Goal: Task Accomplishment & Management: Complete application form

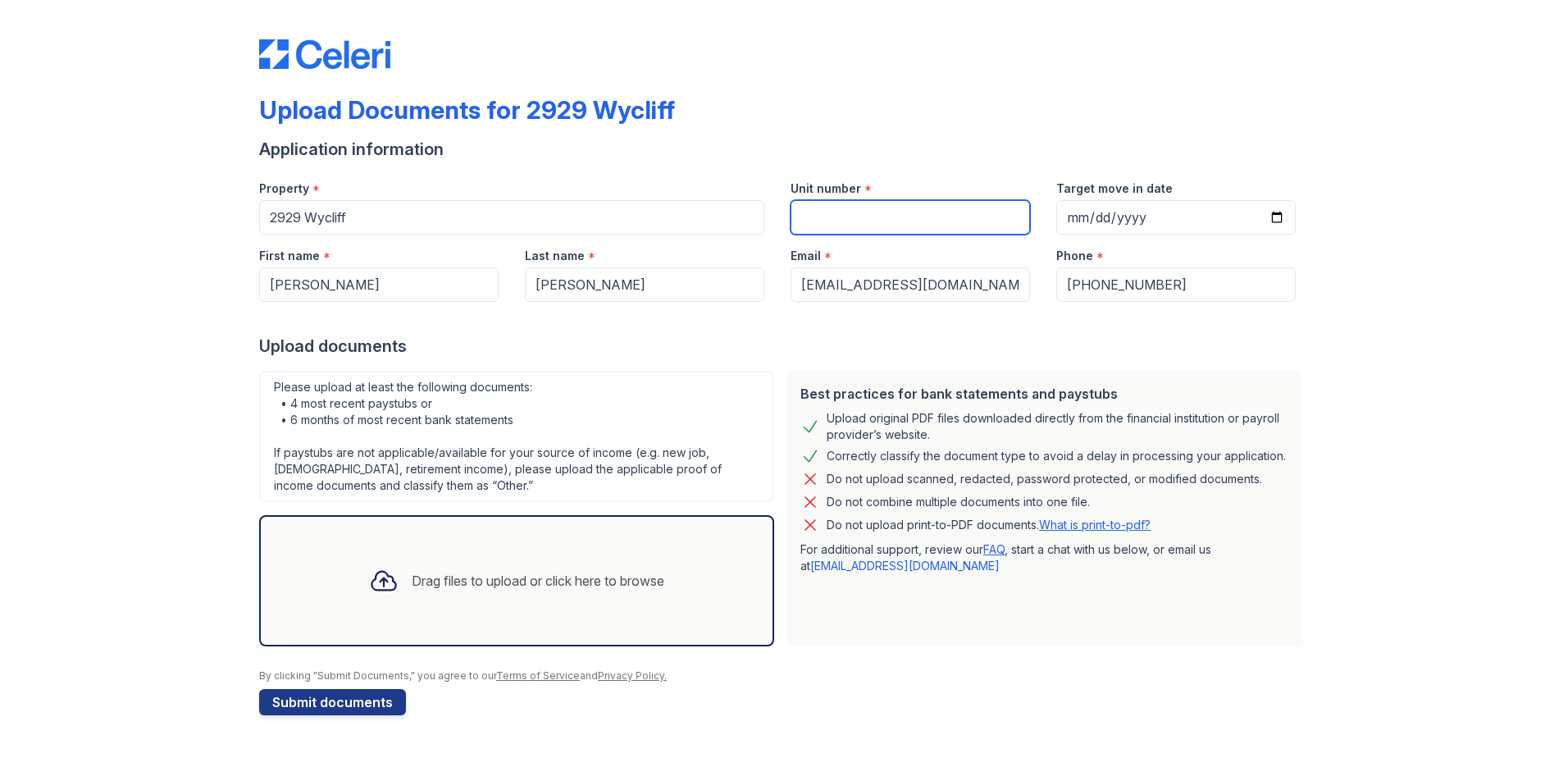
click at [950, 222] on input "Unit number" at bounding box center [911, 217] width 239 height 35
type input "1106"
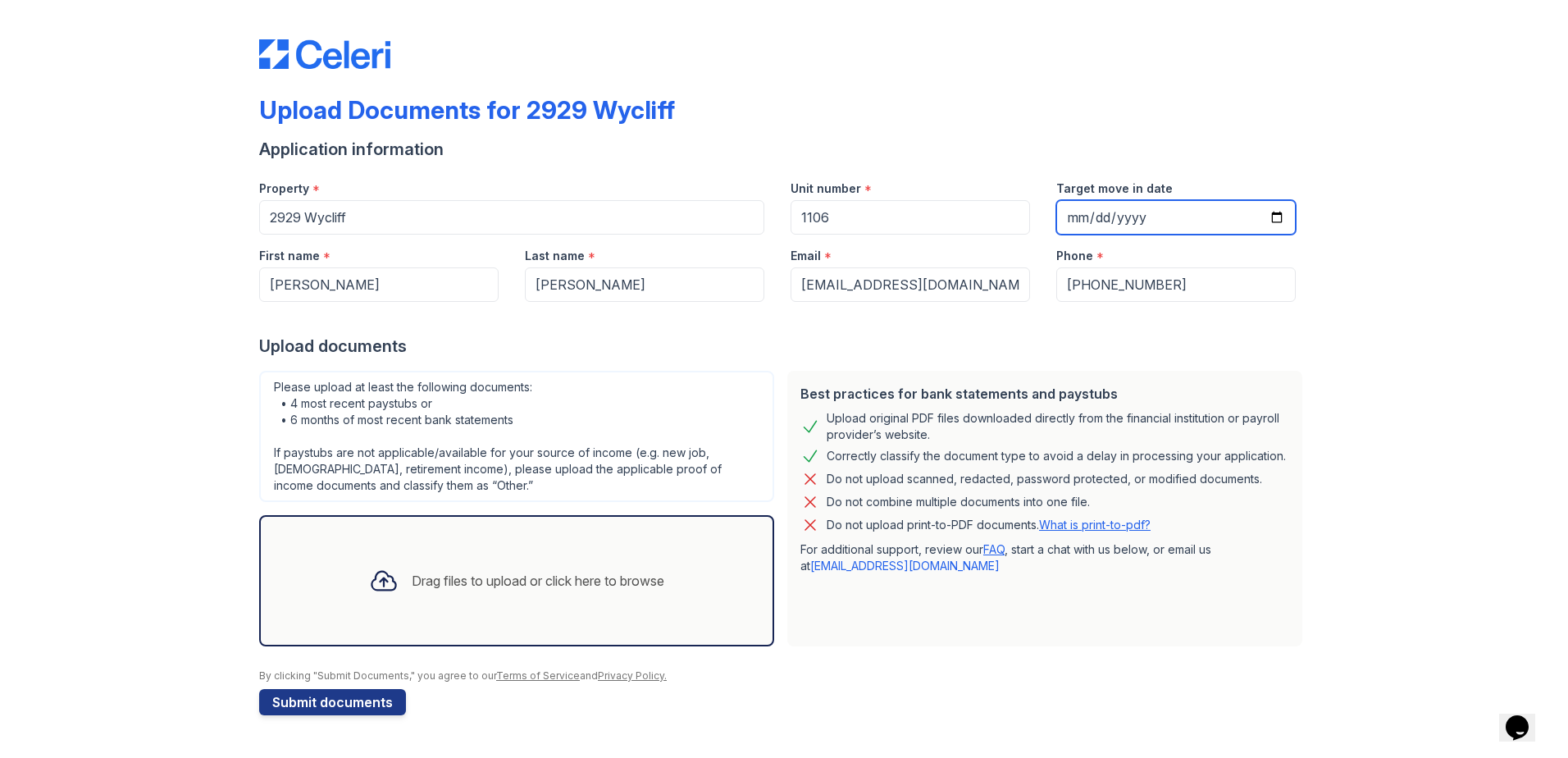
click at [1263, 208] on input "Target move in date" at bounding box center [1176, 217] width 239 height 35
click at [1275, 215] on input "Target move in date" at bounding box center [1176, 217] width 239 height 35
type input "[DATE]"
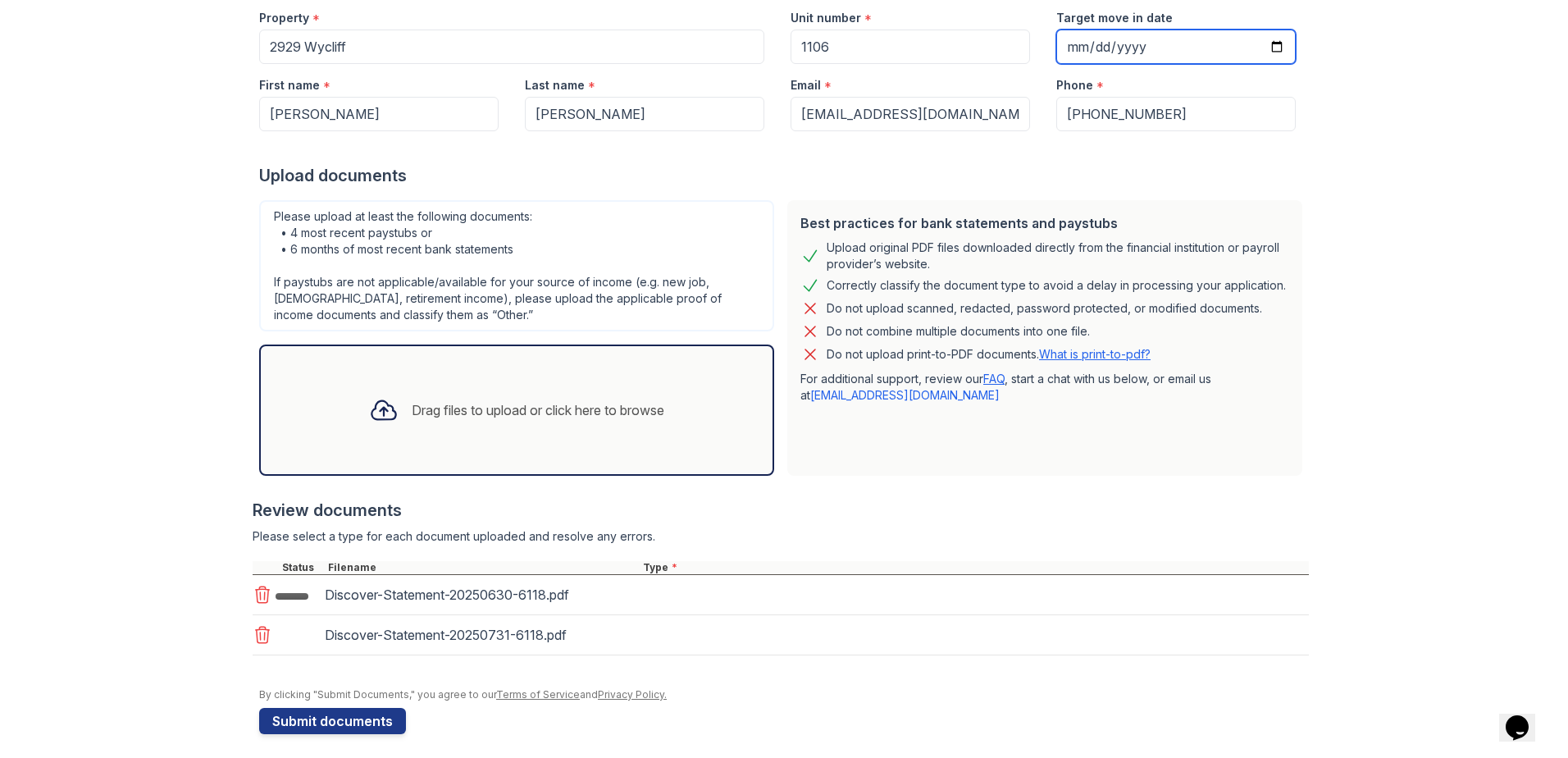
scroll to position [179, 0]
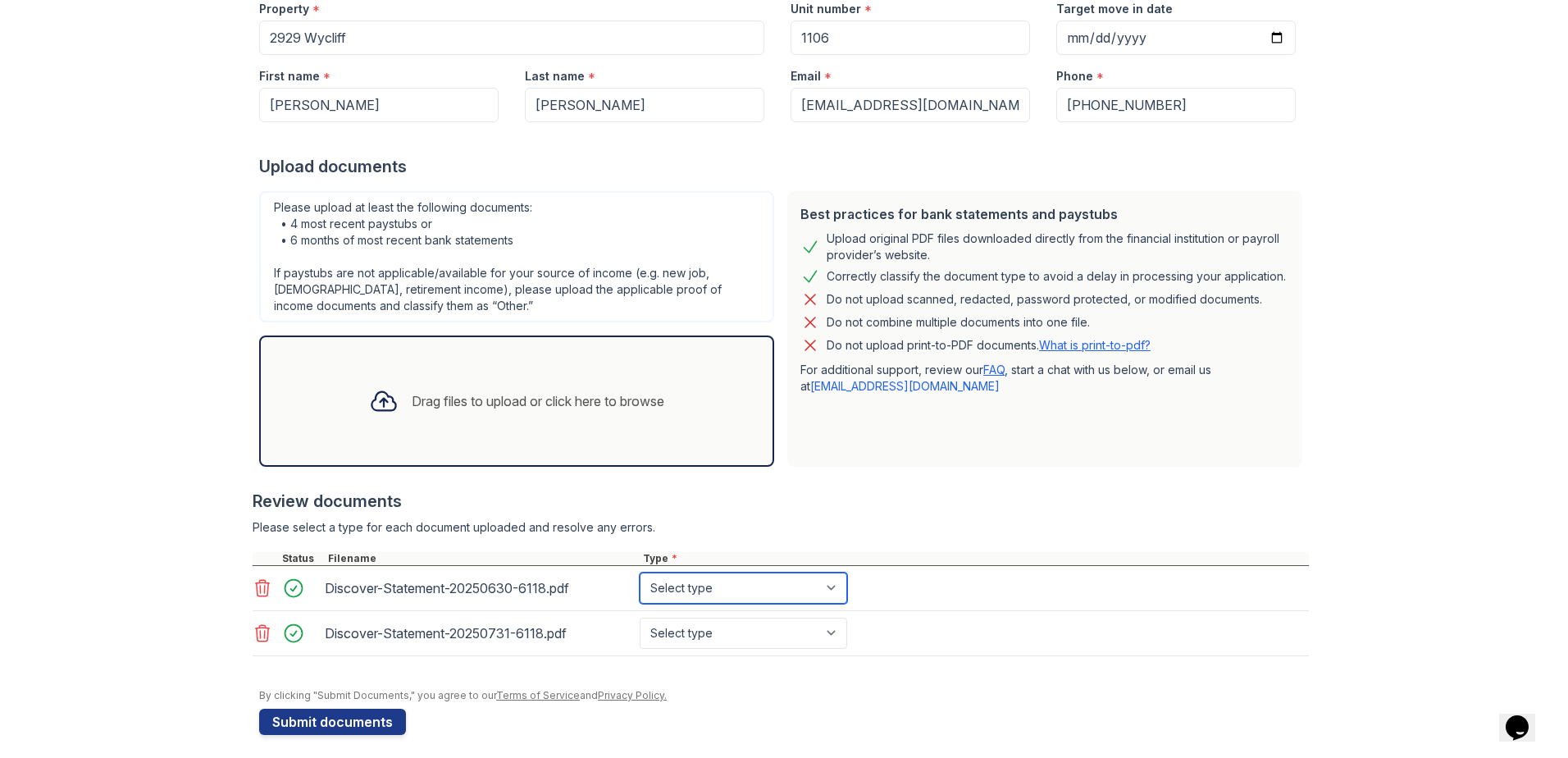
click at [688, 593] on select "Select type Paystub Bank Statement Offer Letter Tax Documents Benefit Award Let…" at bounding box center [743, 587] width 208 height 31
select select "bank_statement"
click at [640, 572] on select "Select type Paystub Bank Statement Offer Letter Tax Documents Benefit Award Let…" at bounding box center [743, 587] width 208 height 31
click at [719, 640] on select "Select type Paystub Bank Statement Offer Letter Tax Documents Benefit Award Let…" at bounding box center [743, 633] width 208 height 31
select select "bank_statement"
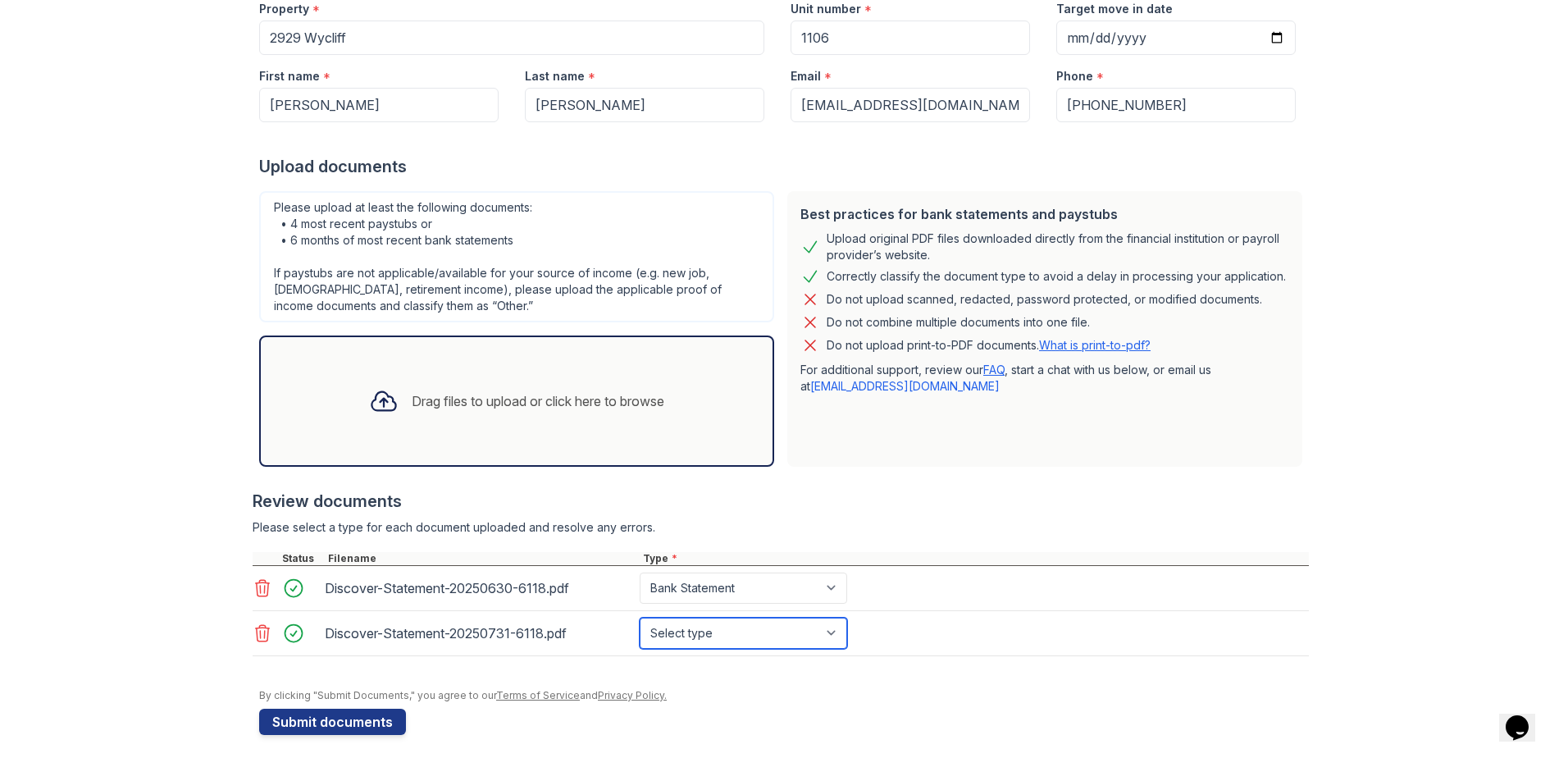
click at [640, 618] on select "Select type Paystub Bank Statement Offer Letter Tax Documents Benefit Award Let…" at bounding box center [743, 633] width 208 height 31
click at [438, 404] on div "Drag files to upload or click here to browse" at bounding box center [538, 400] width 252 height 20
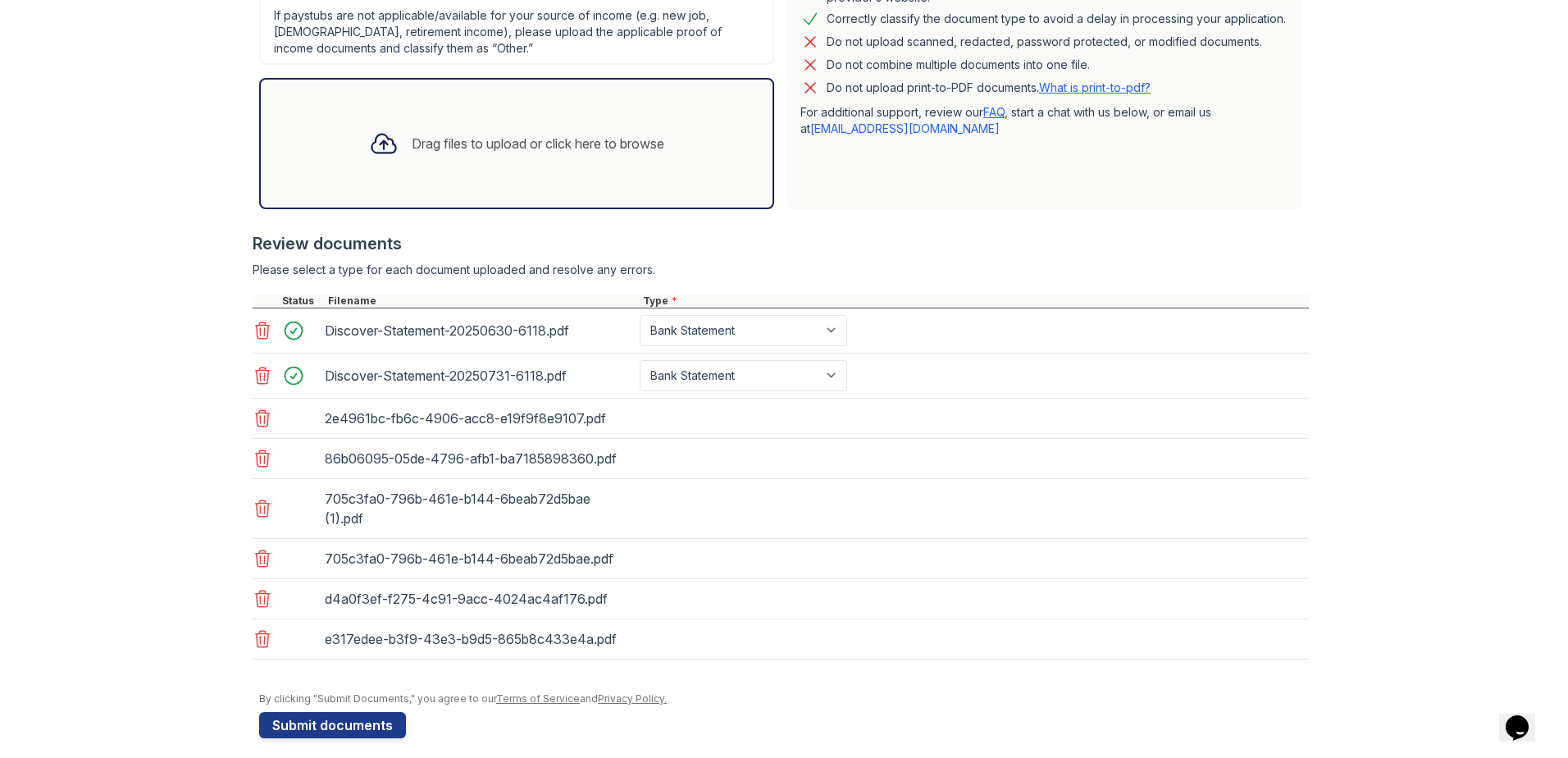
scroll to position [451, 0]
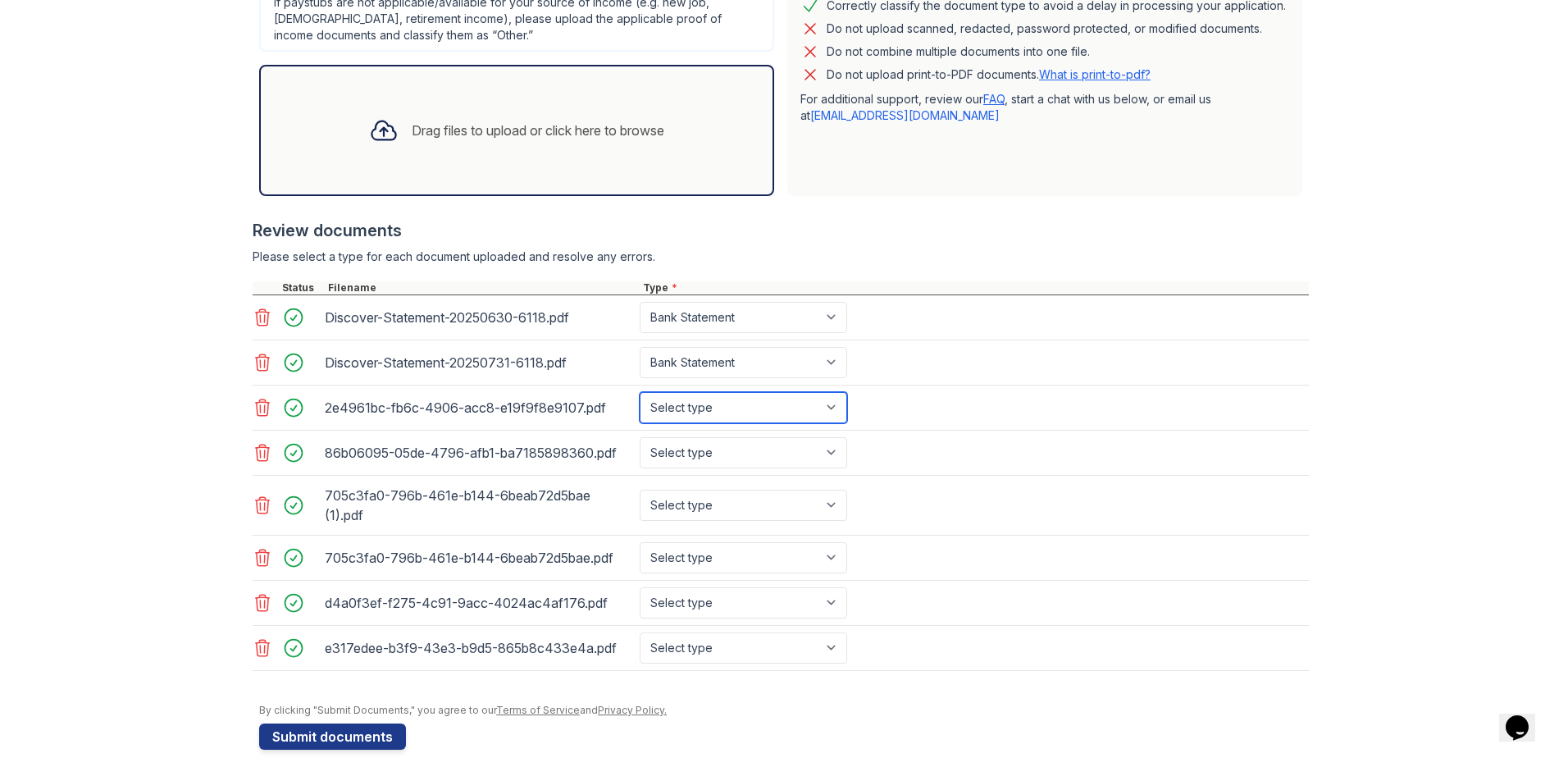
click at [698, 420] on select "Select type Paystub Bank Statement Offer Letter Tax Documents Benefit Award Let…" at bounding box center [743, 407] width 208 height 31
select select "bank_statement"
click at [640, 392] on select "Select type Paystub Bank Statement Offer Letter Tax Documents Benefit Award Let…" at bounding box center [743, 407] width 208 height 31
click at [698, 437] on select "Select type Paystub Bank Statement Offer Letter Tax Documents Benefit Award Let…" at bounding box center [743, 452] width 208 height 31
select select "bank_statement"
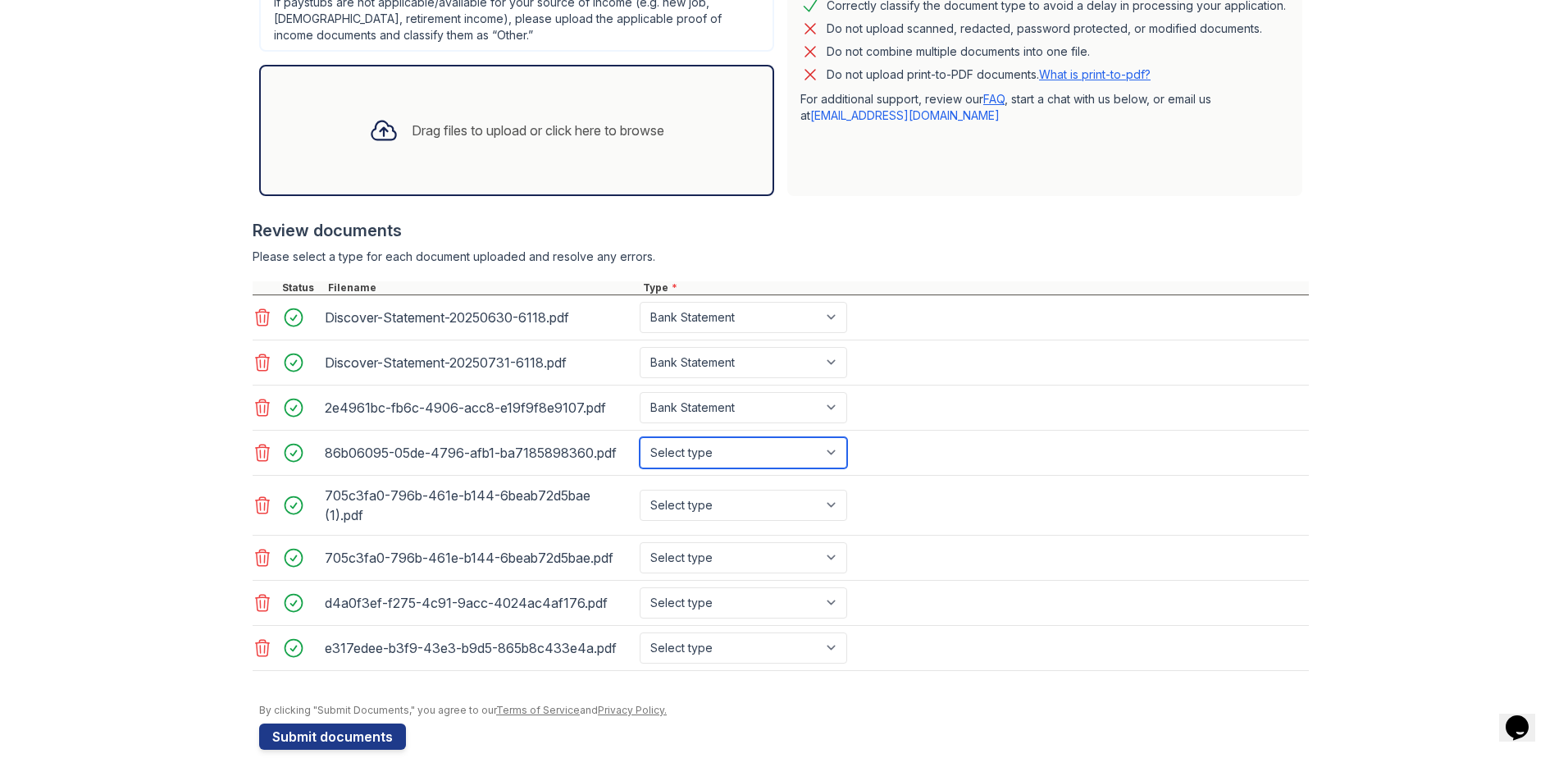
click at [640, 437] on select "Select type Paystub Bank Statement Offer Letter Tax Documents Benefit Award Let…" at bounding box center [743, 452] width 208 height 31
click at [708, 499] on select "Select type Paystub Bank Statement Offer Letter Tax Documents Benefit Award Let…" at bounding box center [743, 505] width 208 height 31
select select "bank_statement"
click at [640, 490] on select "Select type Paystub Bank Statement Offer Letter Tax Documents Benefit Award Let…" at bounding box center [743, 505] width 208 height 31
click at [715, 554] on select "Select type Paystub Bank Statement Offer Letter Tax Documents Benefit Award Let…" at bounding box center [743, 557] width 208 height 31
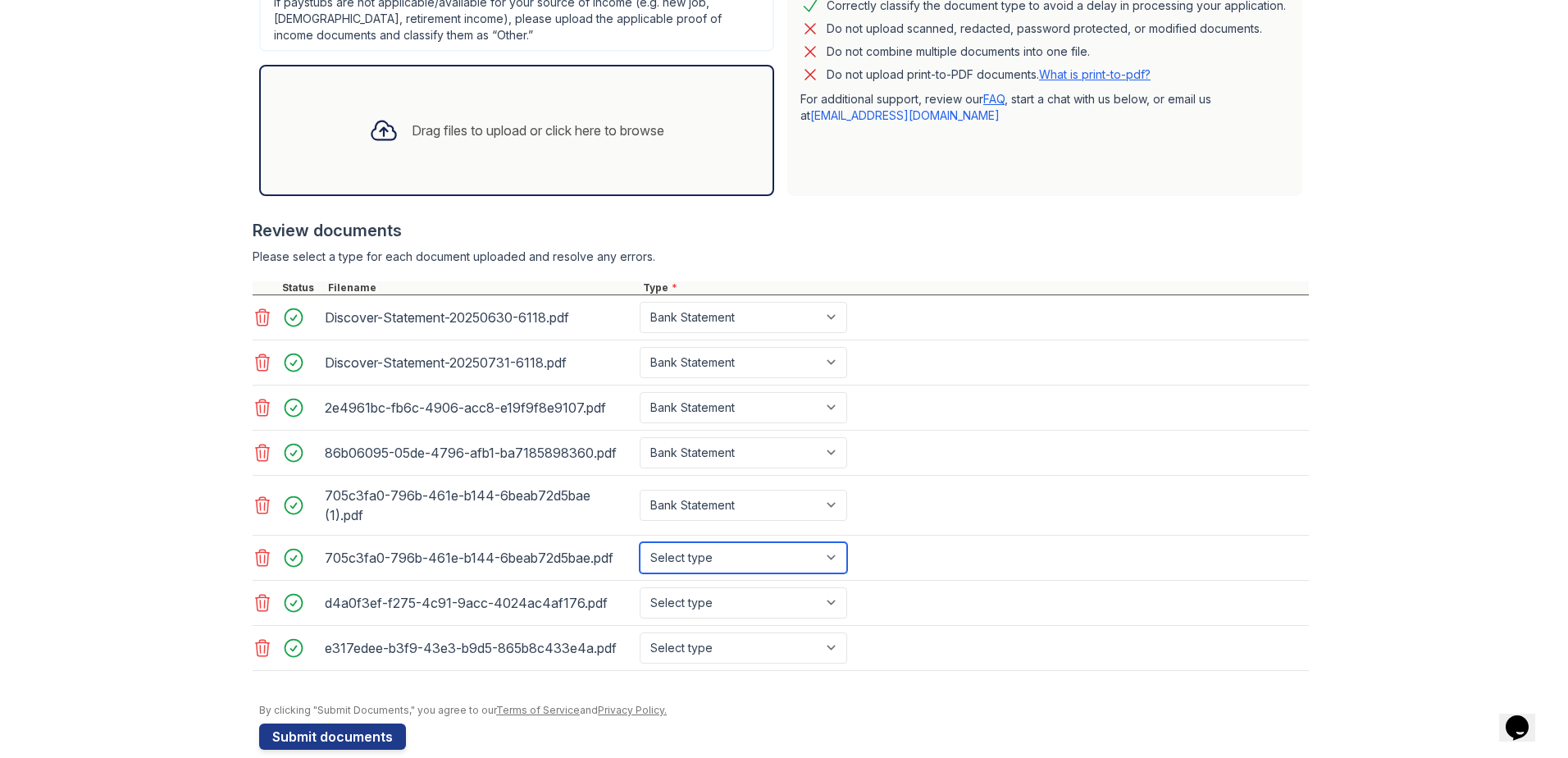
select select "bank_statement"
click at [640, 542] on select "Select type Paystub Bank Statement Offer Letter Tax Documents Benefit Award Let…" at bounding box center [743, 557] width 208 height 31
click at [712, 598] on select "Select type Paystub Bank Statement Offer Letter Tax Documents Benefit Award Let…" at bounding box center [743, 602] width 208 height 31
select select "bank_statement"
click at [640, 587] on select "Select type Paystub Bank Statement Offer Letter Tax Documents Benefit Award Let…" at bounding box center [743, 602] width 208 height 31
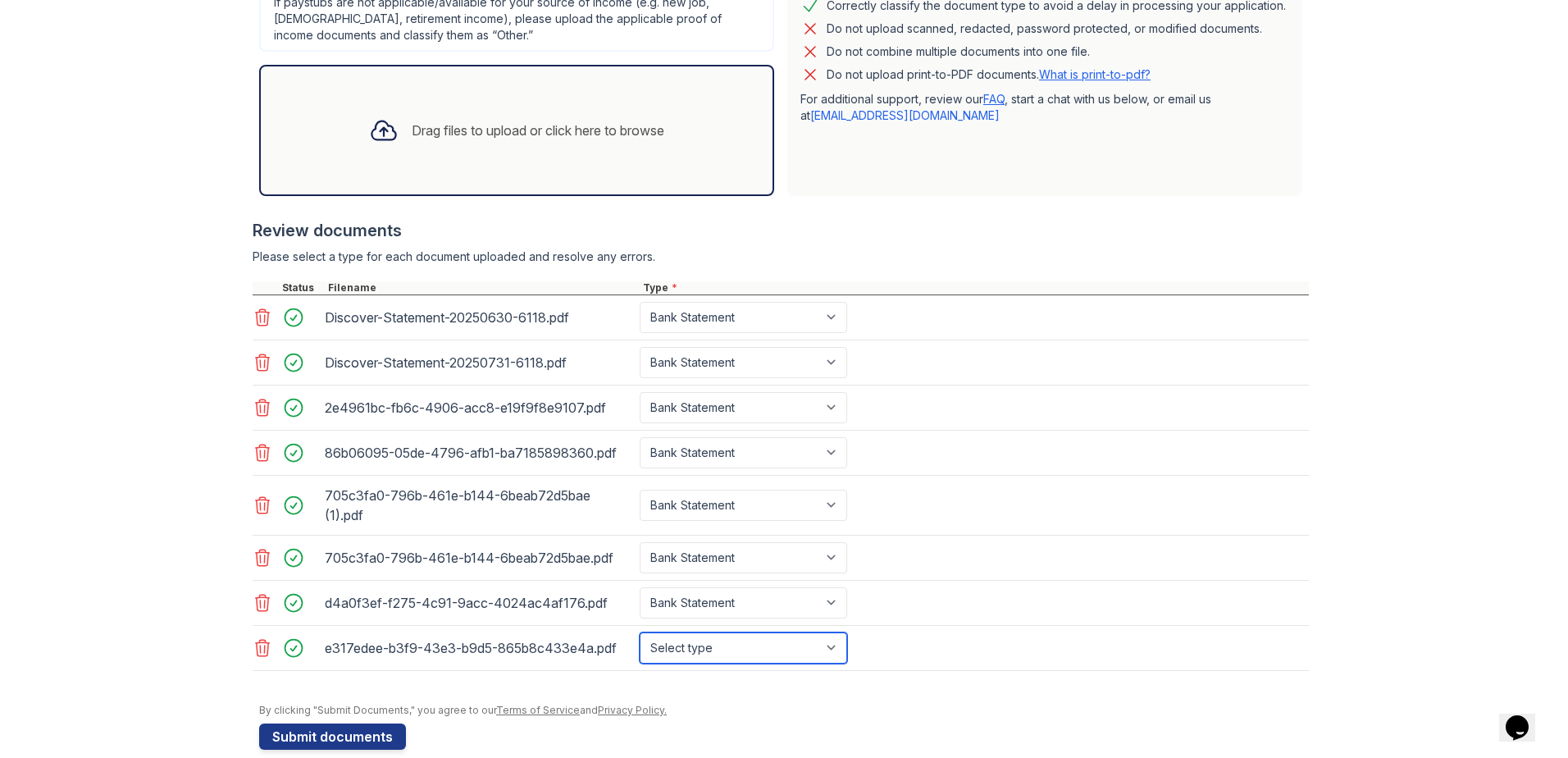
click at [708, 638] on select "Select type Paystub Bank Statement Offer Letter Tax Documents Benefit Award Let…" at bounding box center [743, 647] width 208 height 31
select select "bank_statement"
click at [640, 632] on select "Select type Paystub Bank Statement Offer Letter Tax Documents Benefit Award Let…" at bounding box center [743, 647] width 208 height 31
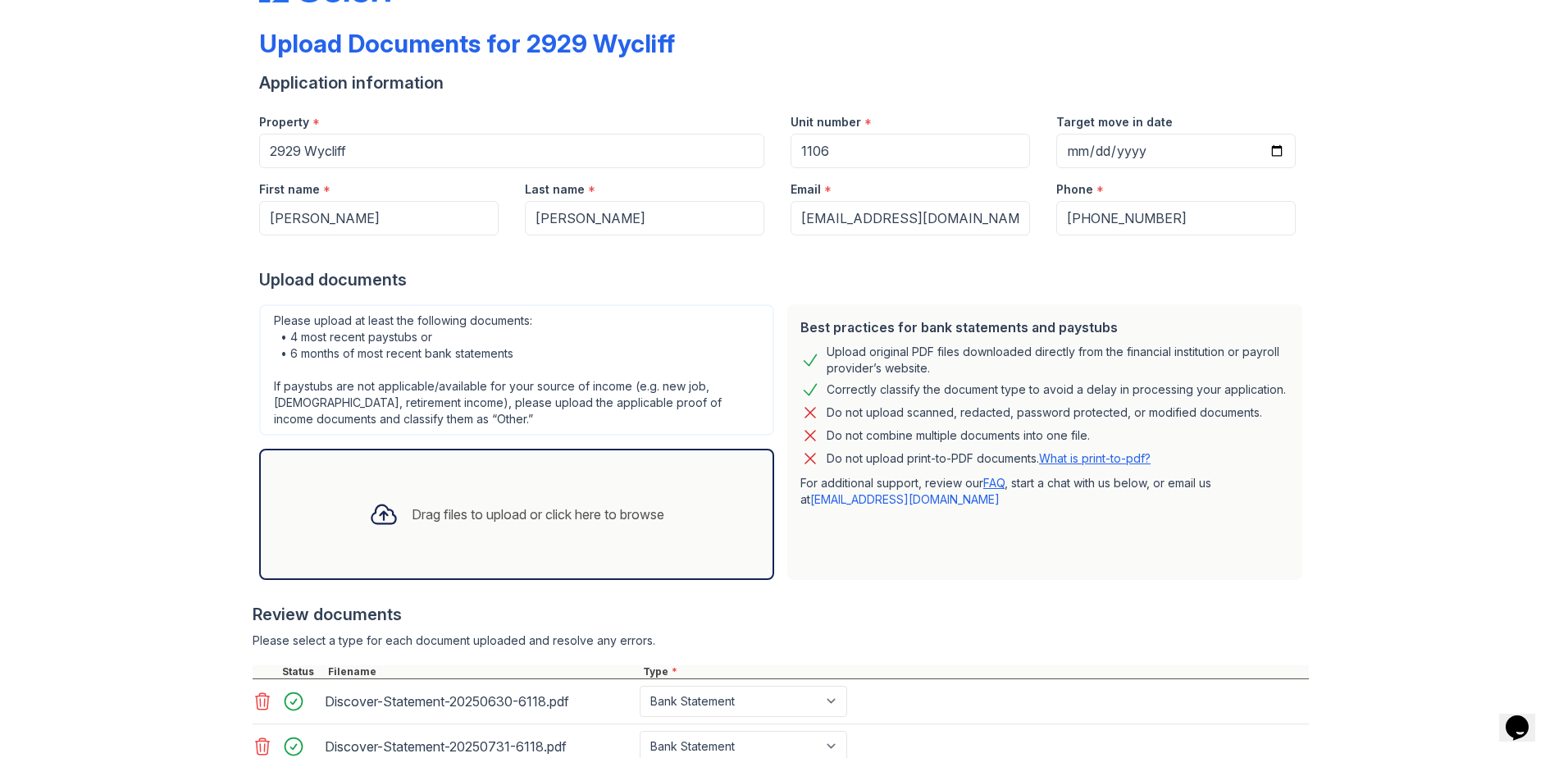
scroll to position [64, 0]
click at [264, 698] on icon at bounding box center [262, 702] width 20 height 20
click at [264, 700] on icon at bounding box center [262, 702] width 20 height 20
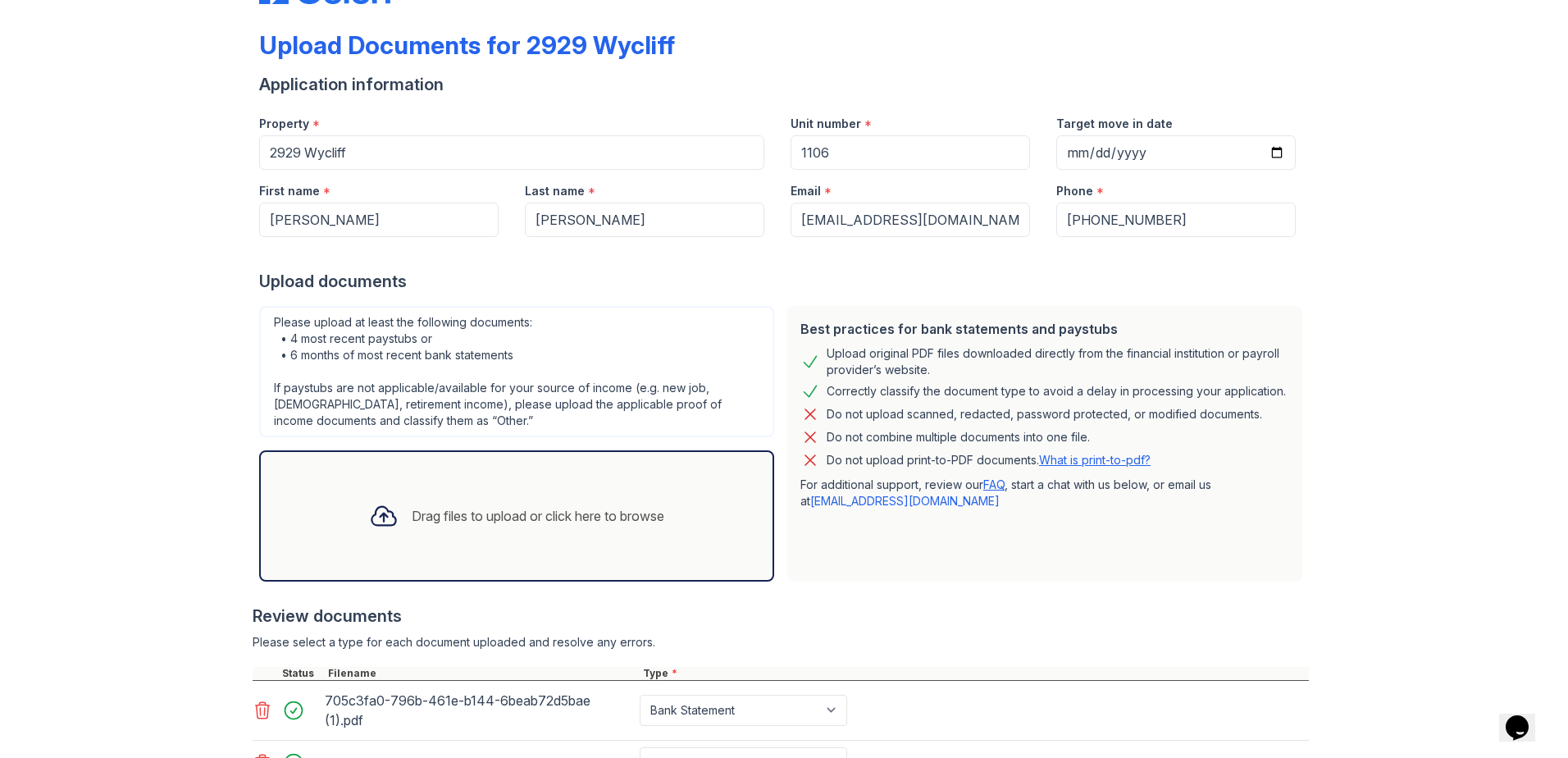
click at [264, 700] on icon at bounding box center [262, 709] width 20 height 20
click at [264, 700] on icon at bounding box center [262, 702] width 20 height 20
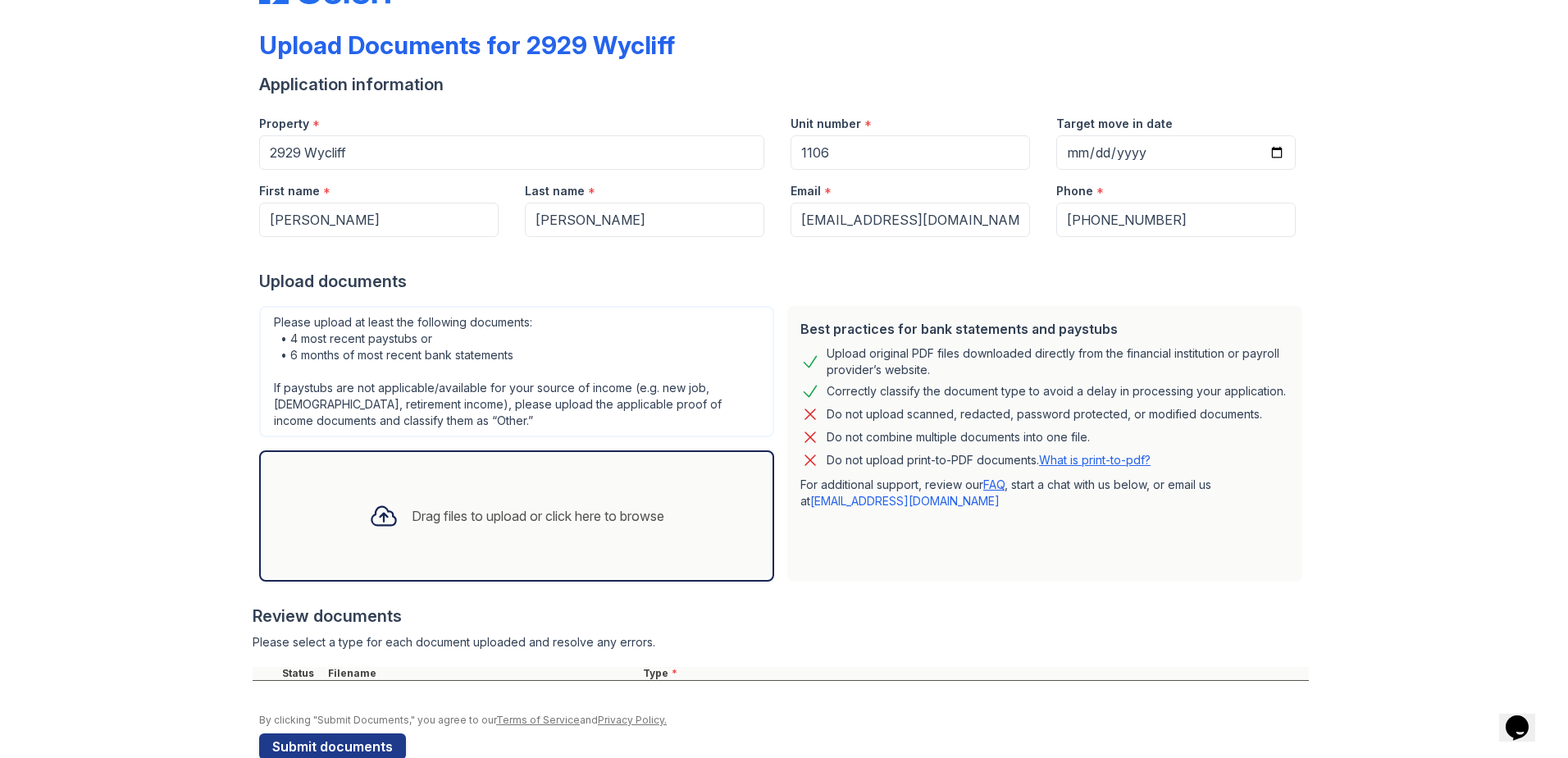
click at [460, 524] on div "Drag files to upload or click here to browse" at bounding box center [538, 515] width 252 height 20
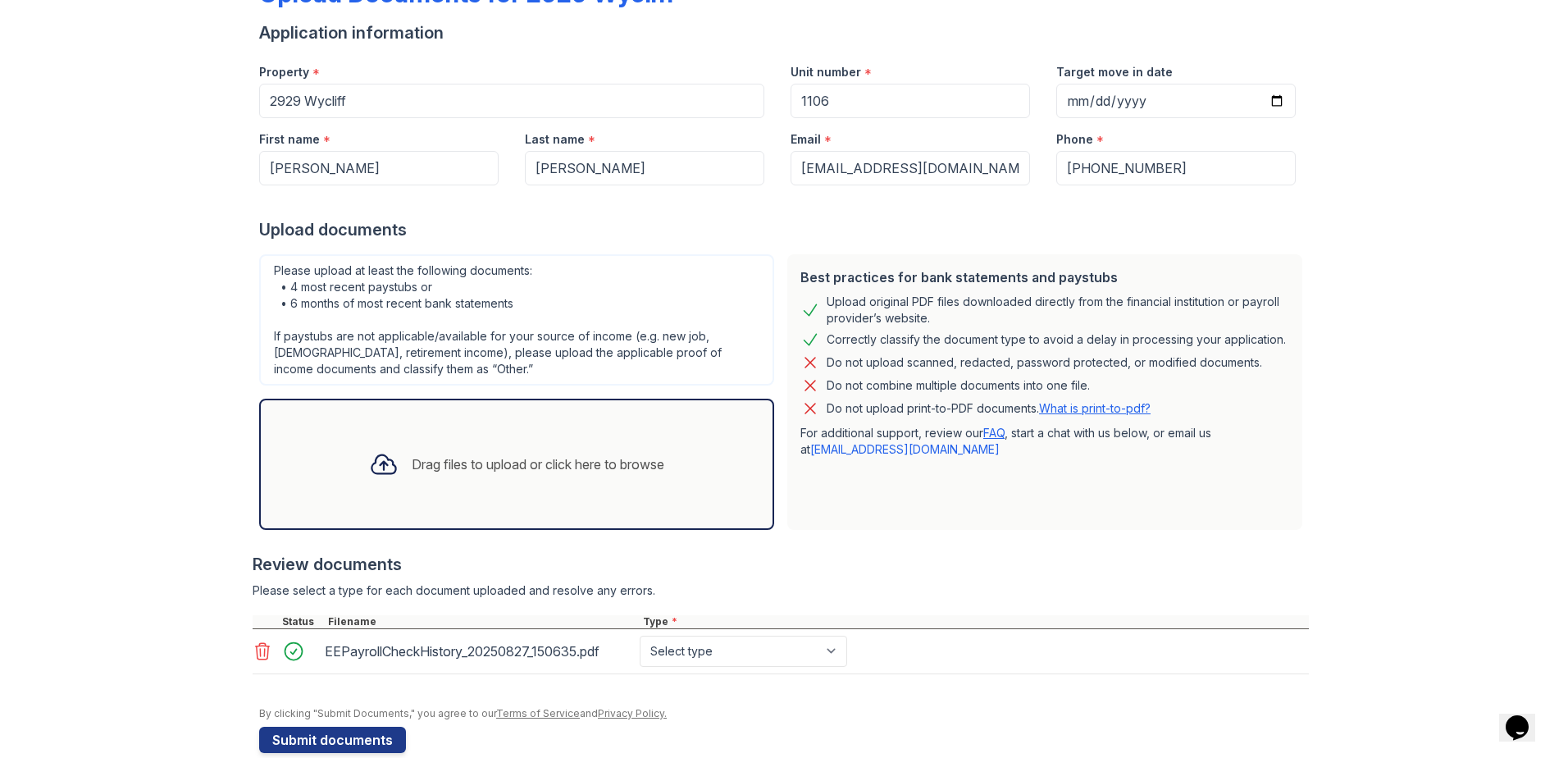
scroll to position [144, 0]
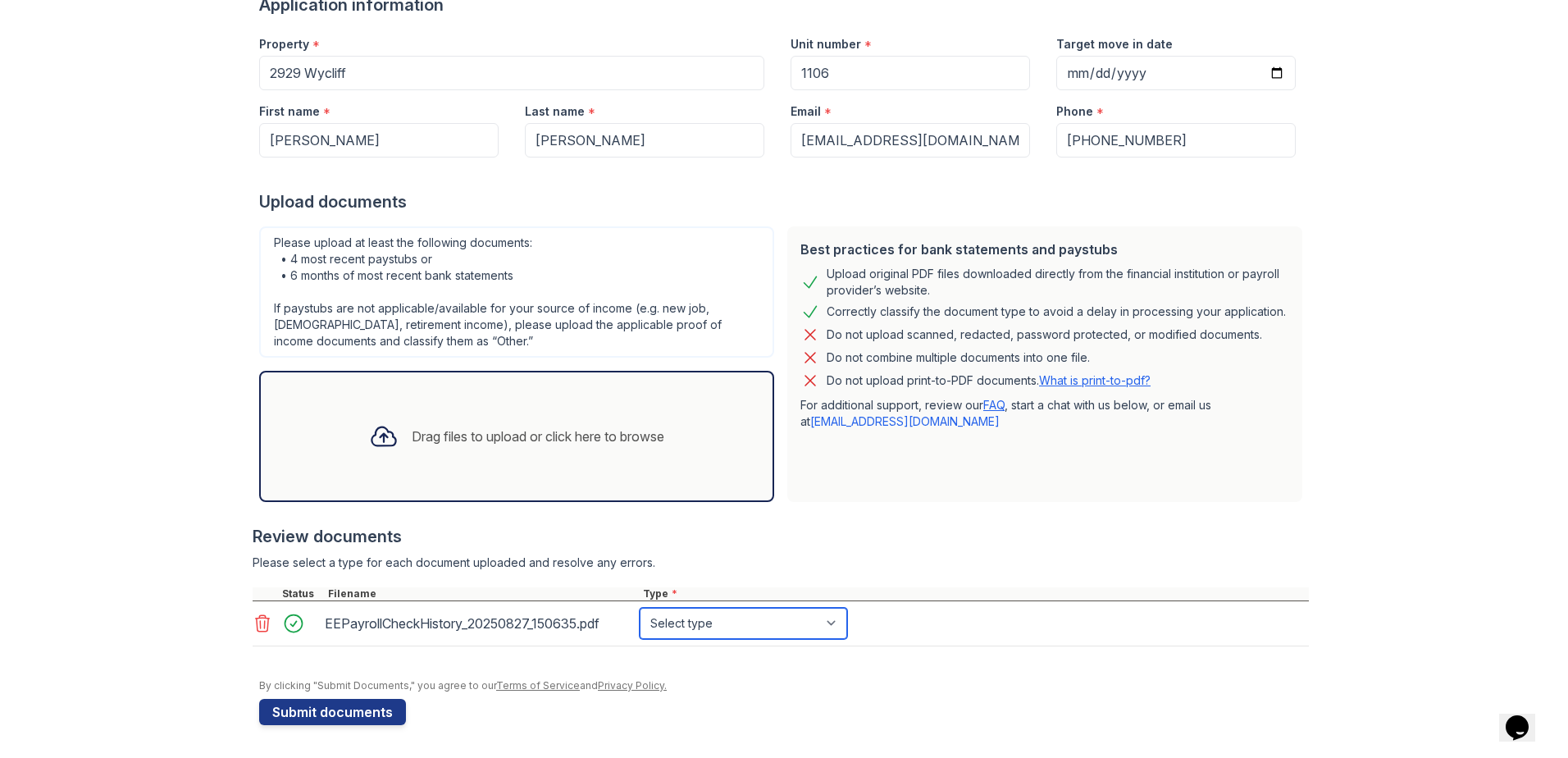
click at [679, 623] on select "Select type Paystub Bank Statement Offer Letter Tax Documents Benefit Award Let…" at bounding box center [743, 622] width 208 height 31
select select "paystub"
click at [640, 608] on select "Select type Paystub Bank Statement Offer Letter Tax Documents Benefit Award Let…" at bounding box center [743, 622] width 208 height 31
click at [165, 571] on div "Upload Documents for 2929 Wycliff Application information Property * 2929 Wycli…" at bounding box center [784, 307] width 1516 height 902
click at [311, 712] on button "Submit documents" at bounding box center [332, 711] width 147 height 26
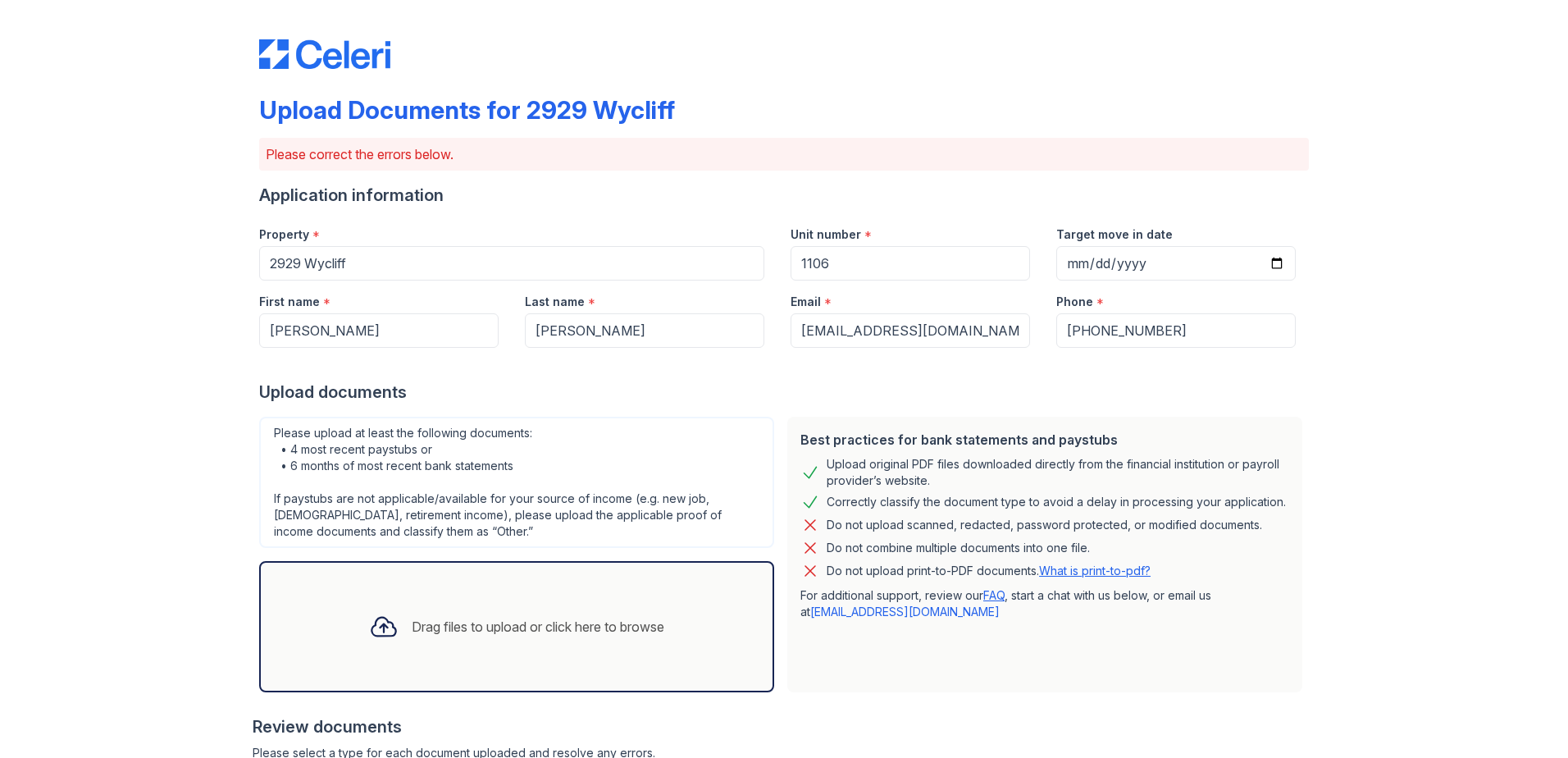
scroll to position [243, 0]
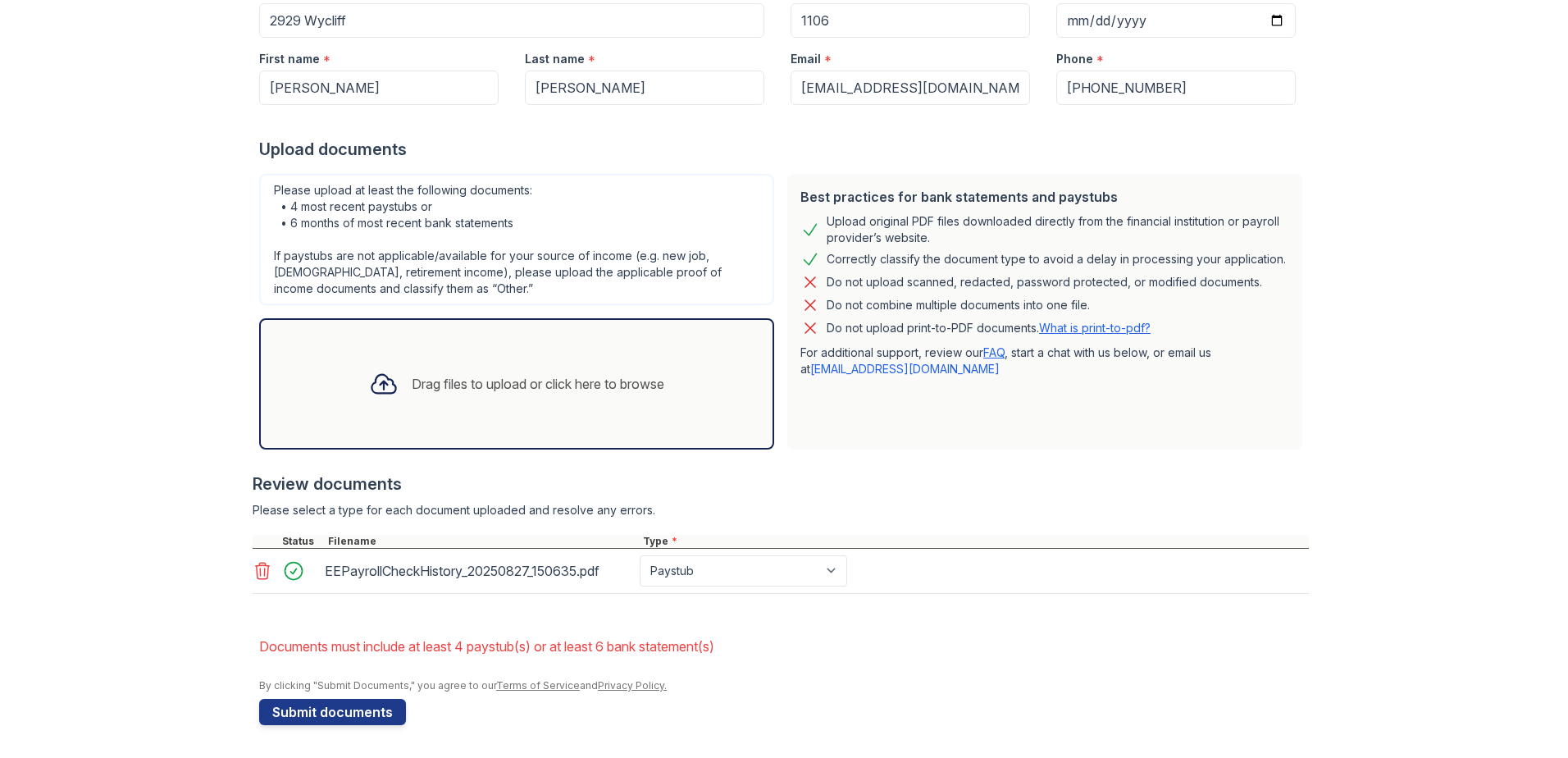
click at [266, 570] on link at bounding box center [264, 570] width 23 height 20
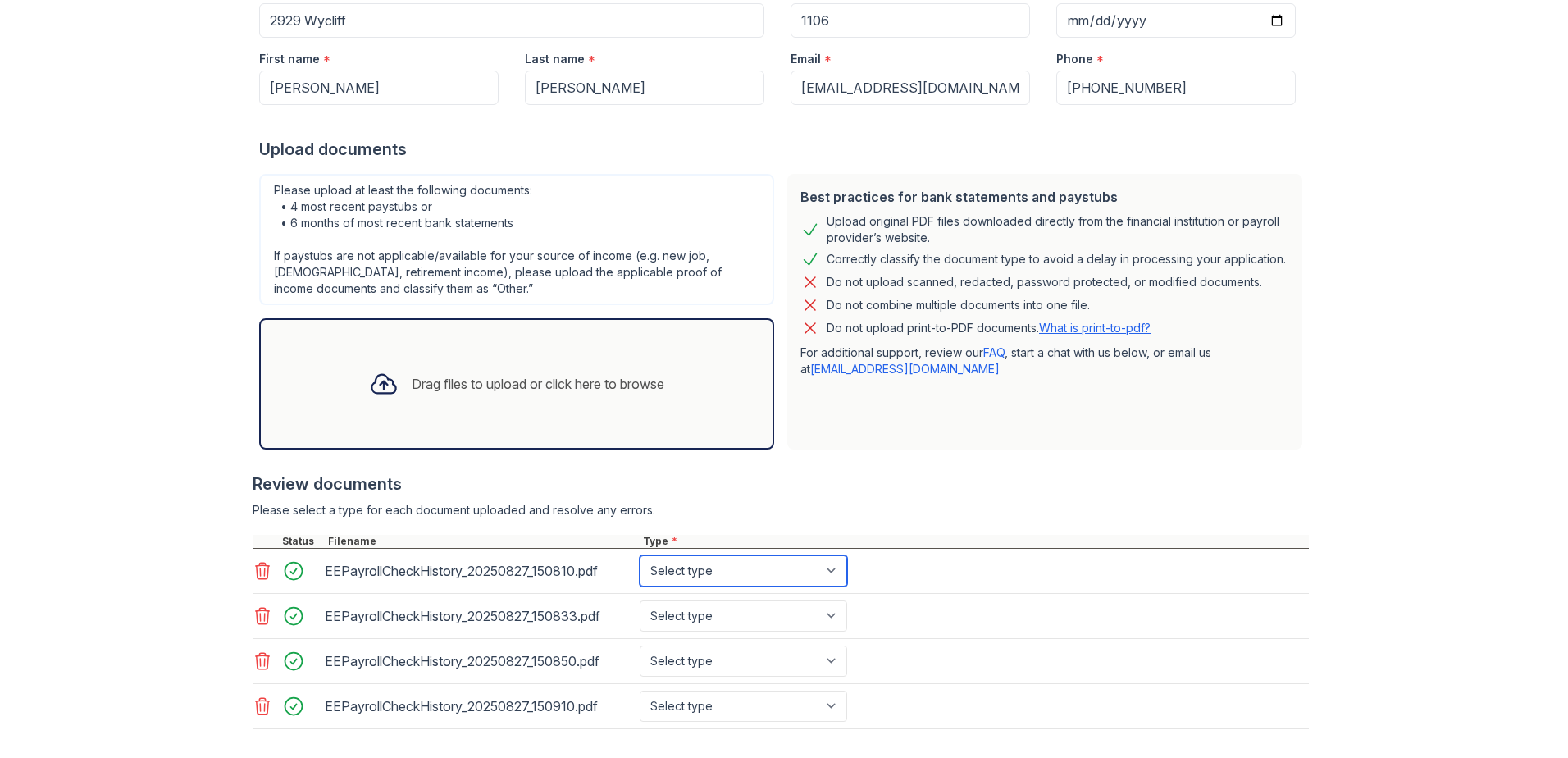
drag, startPoint x: 747, startPoint y: 575, endPoint x: 739, endPoint y: 588, distance: 15.3
click at [747, 575] on select "Select type Paystub Bank Statement Offer Letter Tax Documents Benefit Award Let…" at bounding box center [743, 570] width 208 height 31
select select "paystub"
click at [640, 555] on select "Select type Paystub Bank Statement Offer Letter Tax Documents Benefit Award Let…" at bounding box center [743, 570] width 208 height 31
drag, startPoint x: 698, startPoint y: 609, endPoint x: 695, endPoint y: 618, distance: 9.5
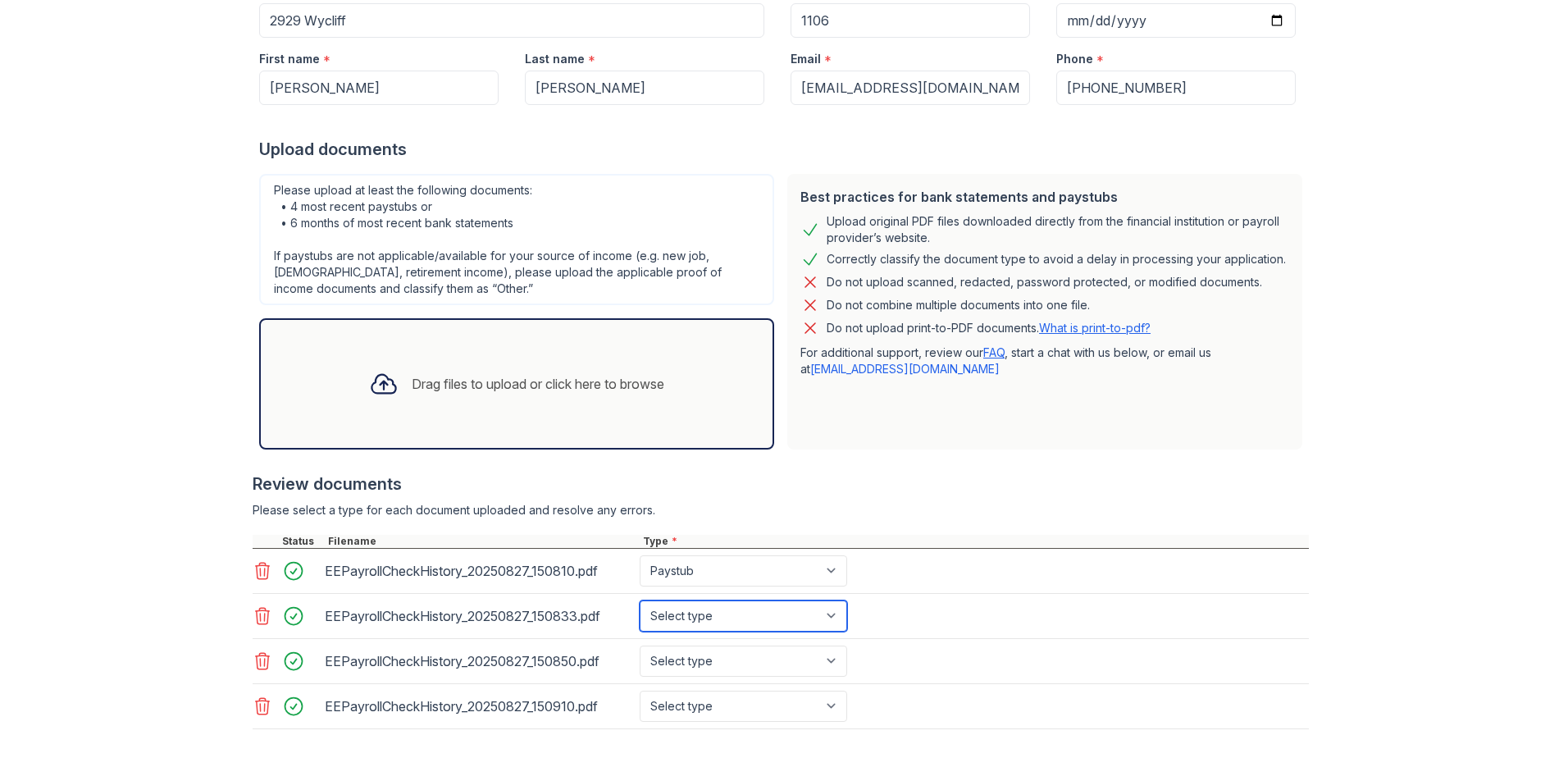
click at [698, 609] on select "Select type Paystub Bank Statement Offer Letter Tax Documents Benefit Award Let…" at bounding box center [743, 615] width 208 height 31
select select "paystub"
click at [640, 600] on select "Select type Paystub Bank Statement Offer Letter Tax Documents Benefit Award Let…" at bounding box center [743, 615] width 208 height 31
drag, startPoint x: 693, startPoint y: 654, endPoint x: 692, endPoint y: 645, distance: 9.1
click at [693, 654] on select "Select type Paystub Bank Statement Offer Letter Tax Documents Benefit Award Let…" at bounding box center [743, 660] width 208 height 31
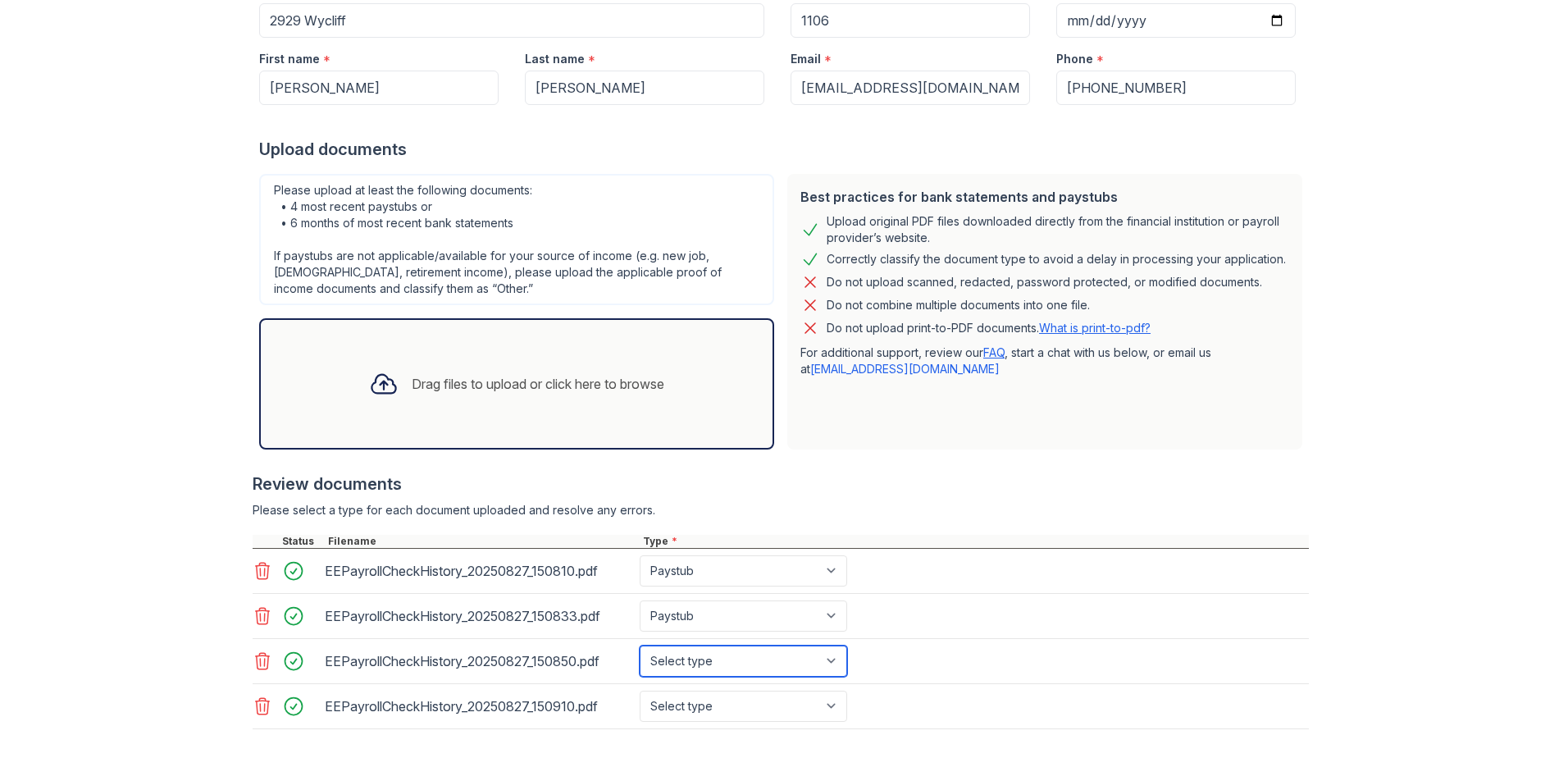
select select "paystub"
click at [640, 645] on select "Select type Paystub Bank Statement Offer Letter Tax Documents Benefit Award Let…" at bounding box center [743, 660] width 208 height 31
click at [666, 704] on select "Select type Paystub Bank Statement Offer Letter Tax Documents Benefit Award Let…" at bounding box center [743, 706] width 208 height 31
select select "paystub"
click at [640, 691] on select "Select type Paystub Bank Statement Offer Letter Tax Documents Benefit Award Let…" at bounding box center [743, 706] width 208 height 31
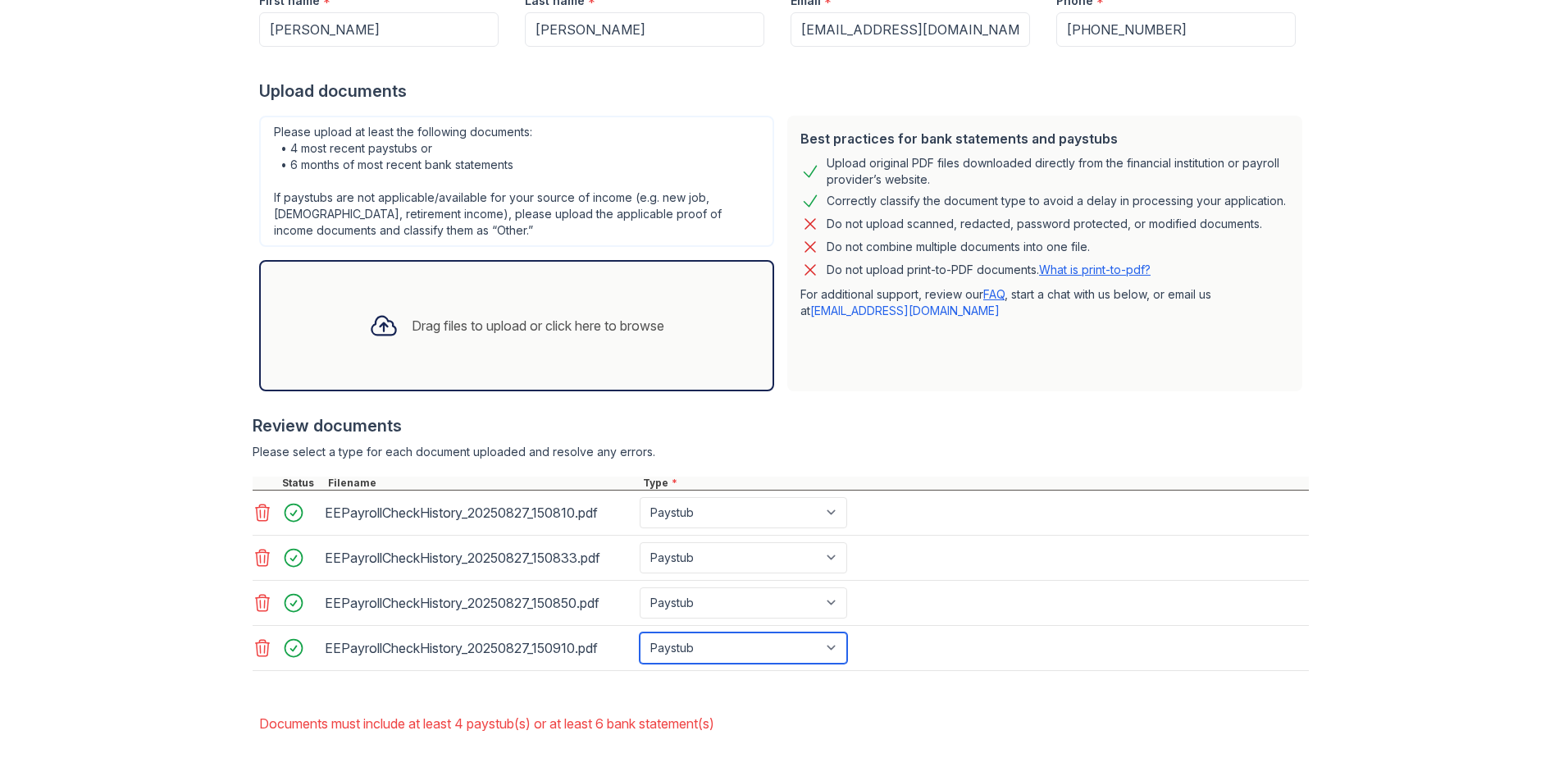
scroll to position [378, 0]
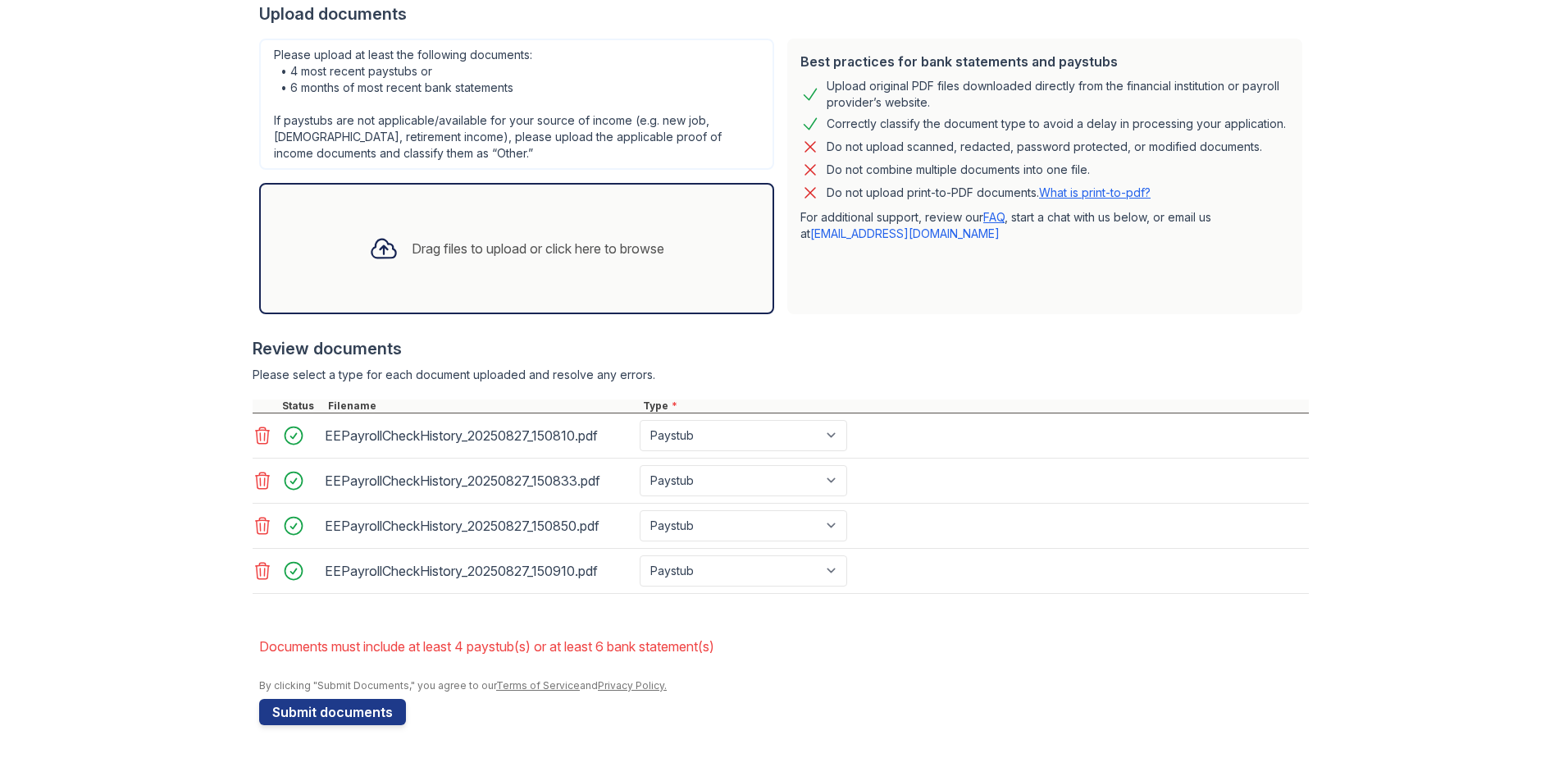
click at [803, 301] on div "Best practices for bank statements and paystubs Upload original PDF files downl…" at bounding box center [1044, 176] width 515 height 276
click at [293, 699] on button "Submit documents" at bounding box center [332, 711] width 147 height 26
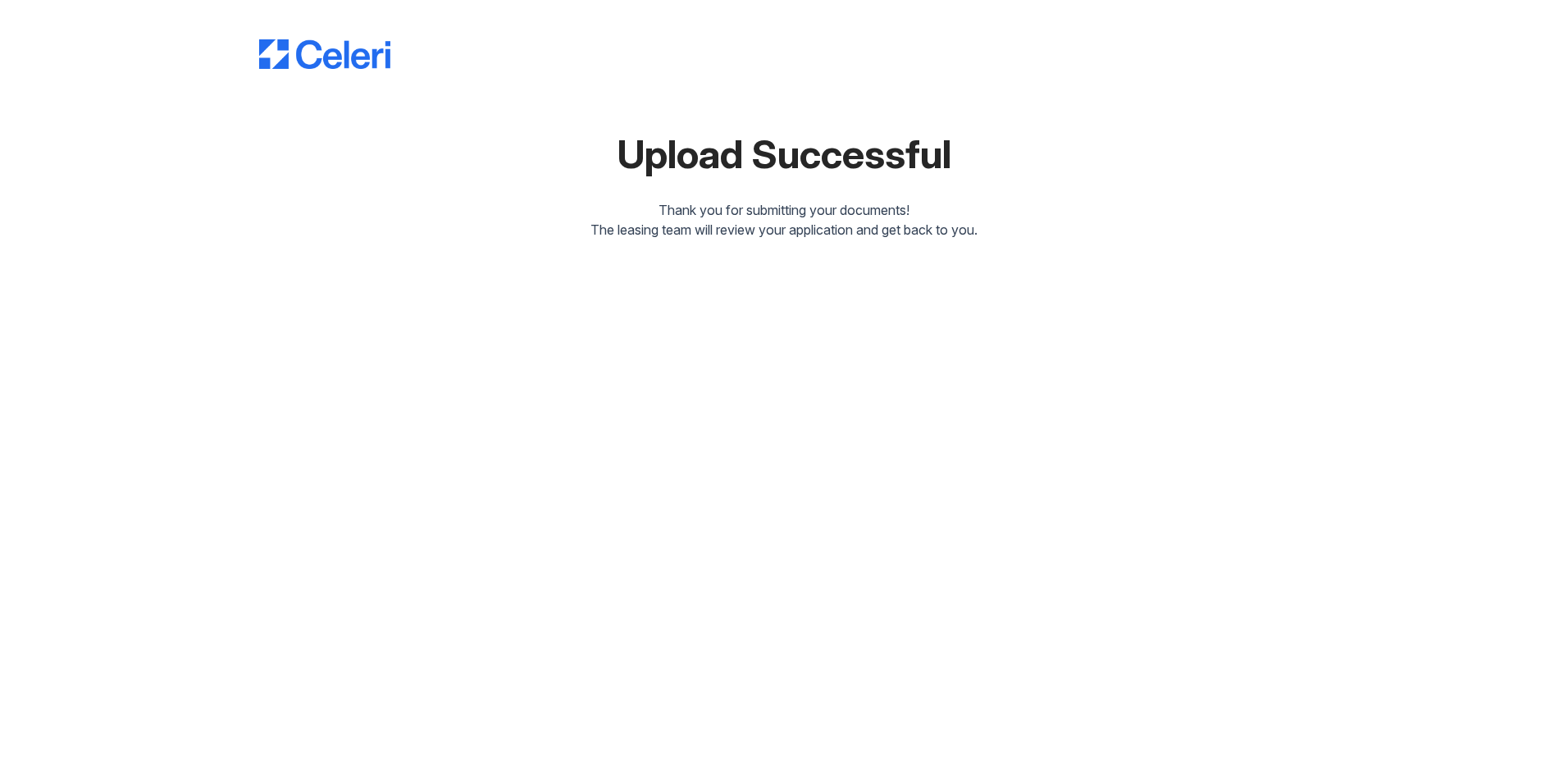
click at [1130, 281] on div "Upload Successful Thank you for submitting your documents! The leasing team wil…" at bounding box center [784, 379] width 1568 height 758
